Goal: Obtain resource: Download file/media

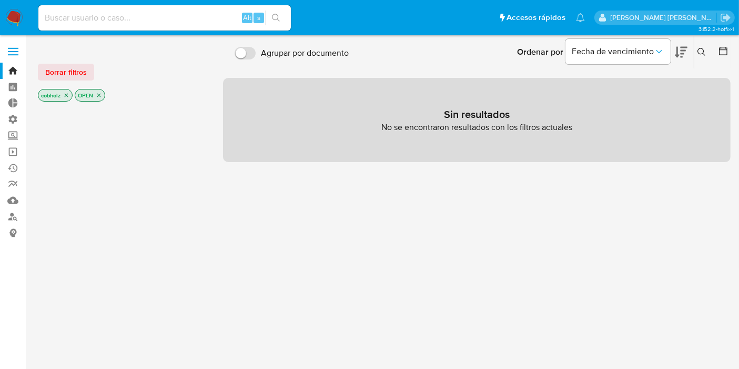
click at [178, 262] on div at bounding box center [122, 283] width 168 height 358
click at [127, 22] on input at bounding box center [164, 18] width 253 height 14
paste input "[URL][DOMAIN_NAME]"
click at [134, 27] on div "[URL][DOMAIN_NAME] Alt s" at bounding box center [164, 17] width 253 height 25
click at [137, 17] on input "[URL][DOMAIN_NAME]" at bounding box center [164, 18] width 253 height 14
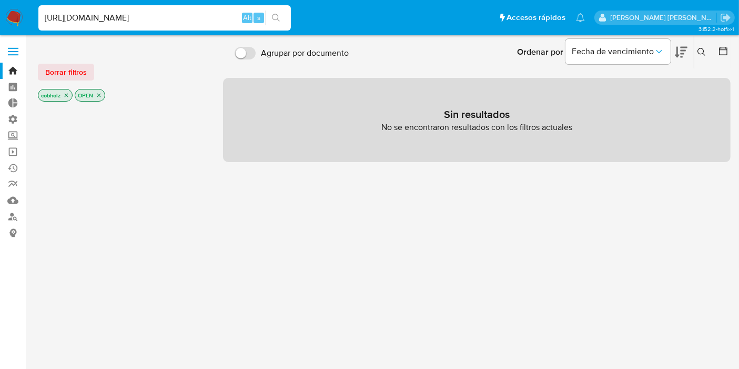
click at [137, 17] on input "[URL][DOMAIN_NAME]" at bounding box center [164, 18] width 253 height 14
paste input "fhi41xDdOq6794W3Pet3538X"
type input "fhi41xDdOq6794W3Pet3538X"
click at [273, 17] on icon "search-icon" at bounding box center [276, 18] width 8 height 8
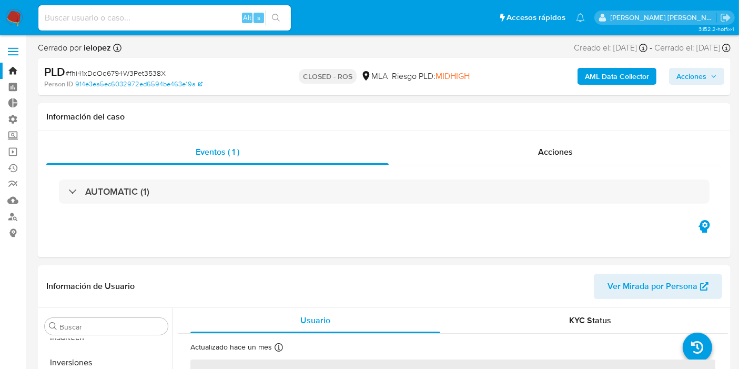
scroll to position [469, 0]
select select "10"
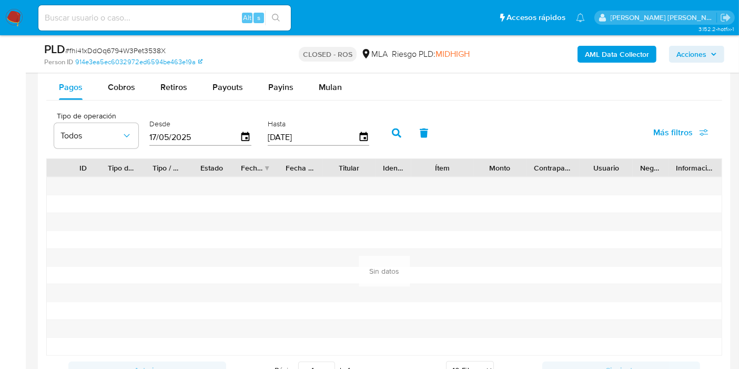
scroll to position [1052, 0]
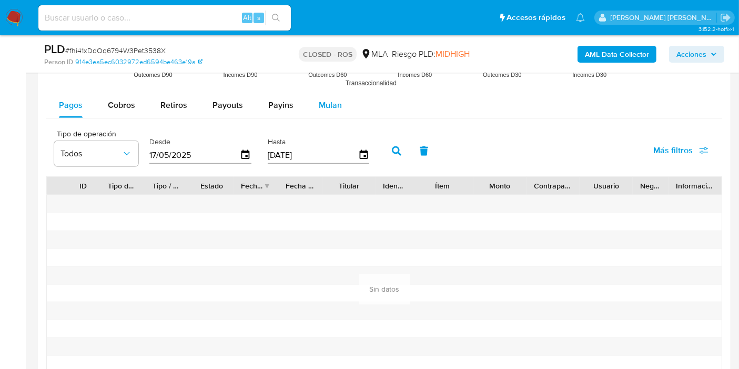
click at [336, 109] on span "Mulan" at bounding box center [330, 105] width 23 height 12
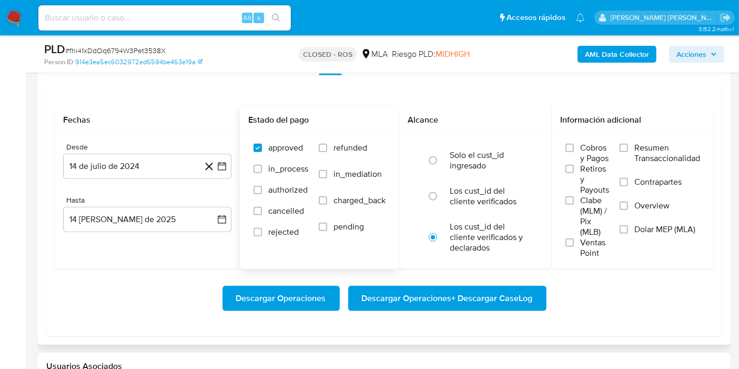
scroll to position [1111, 0]
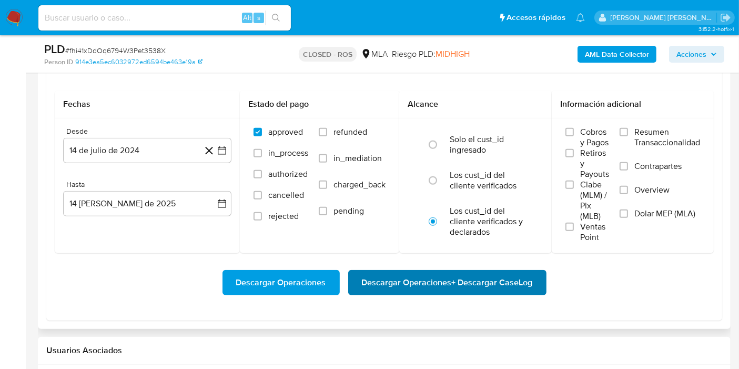
click at [420, 286] on span "Descargar Operaciones + Descargar CaseLog" at bounding box center [447, 282] width 171 height 23
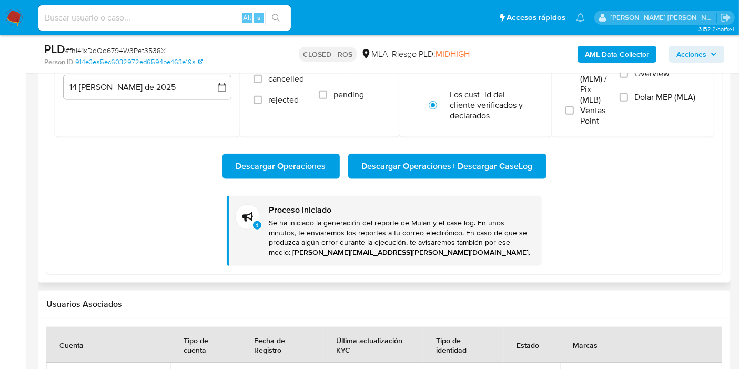
scroll to position [1228, 0]
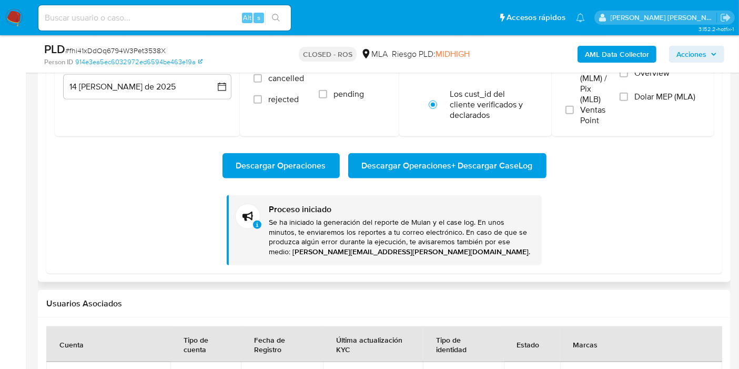
click at [177, 169] on div "Descargar Operaciones Descargar Operaciones + Descargar CaseLog" at bounding box center [384, 165] width 659 height 25
